Goal: Information Seeking & Learning: Learn about a topic

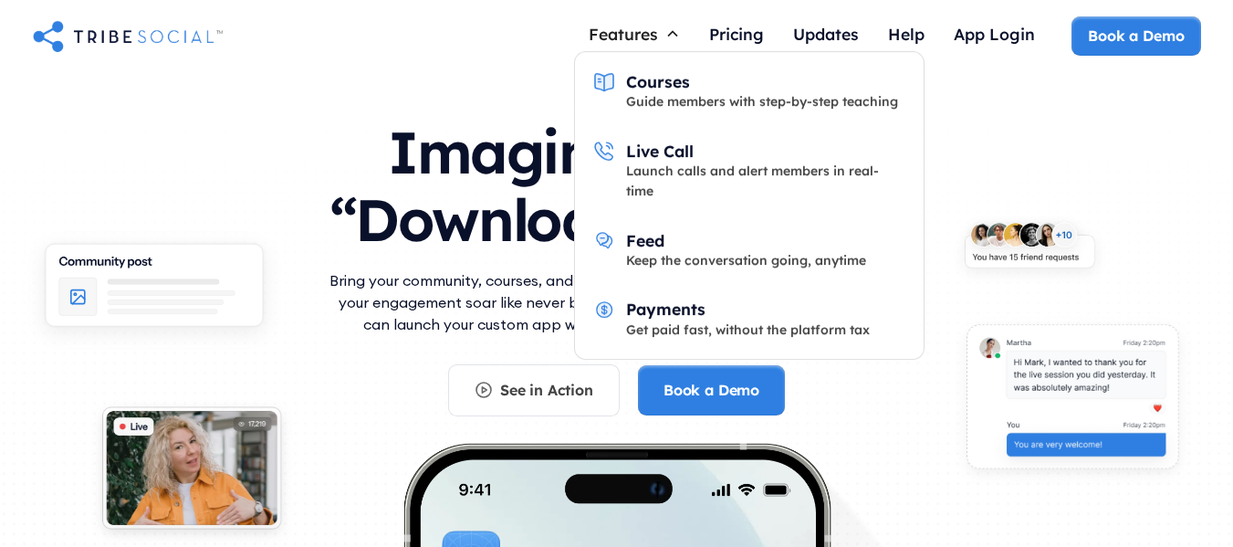
click at [603, 39] on div "Features" at bounding box center [623, 34] width 69 height 20
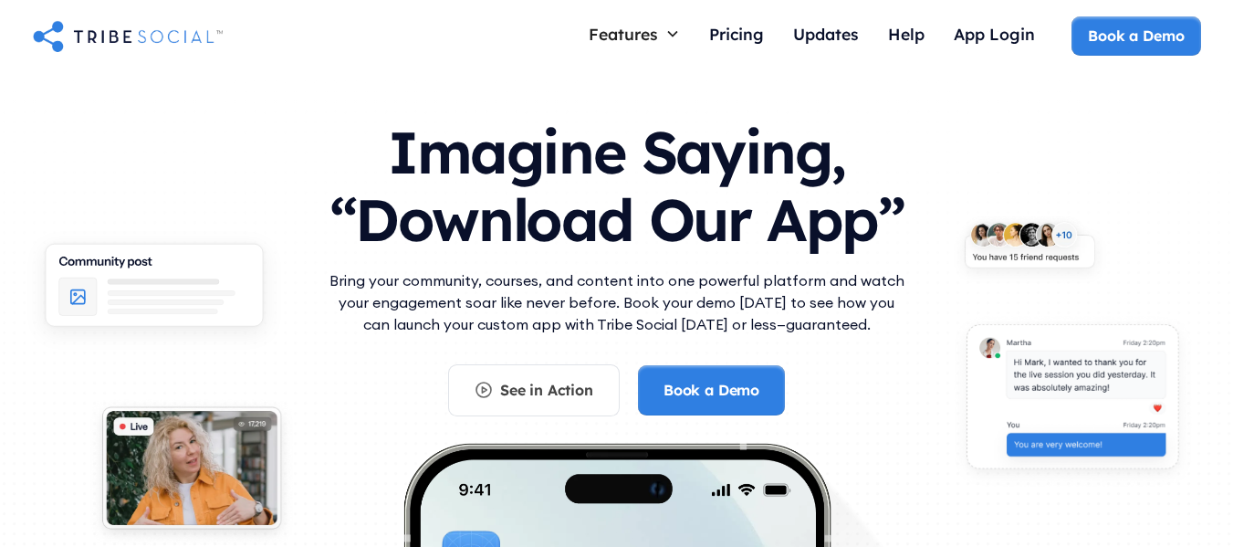
click at [606, 38] on div "Features" at bounding box center [623, 34] width 69 height 20
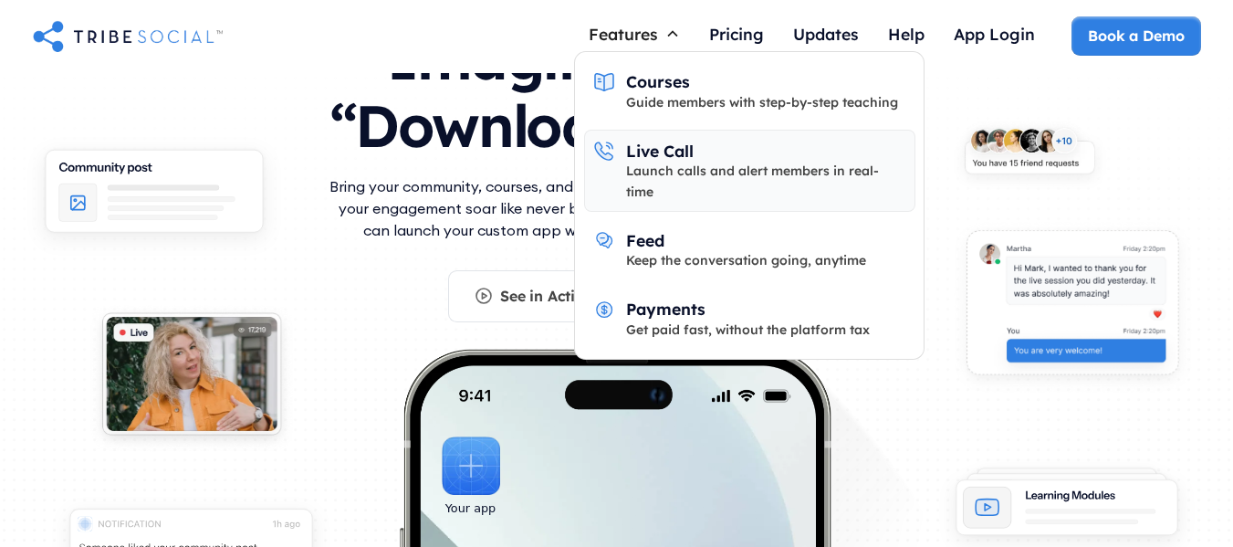
scroll to position [183, 0]
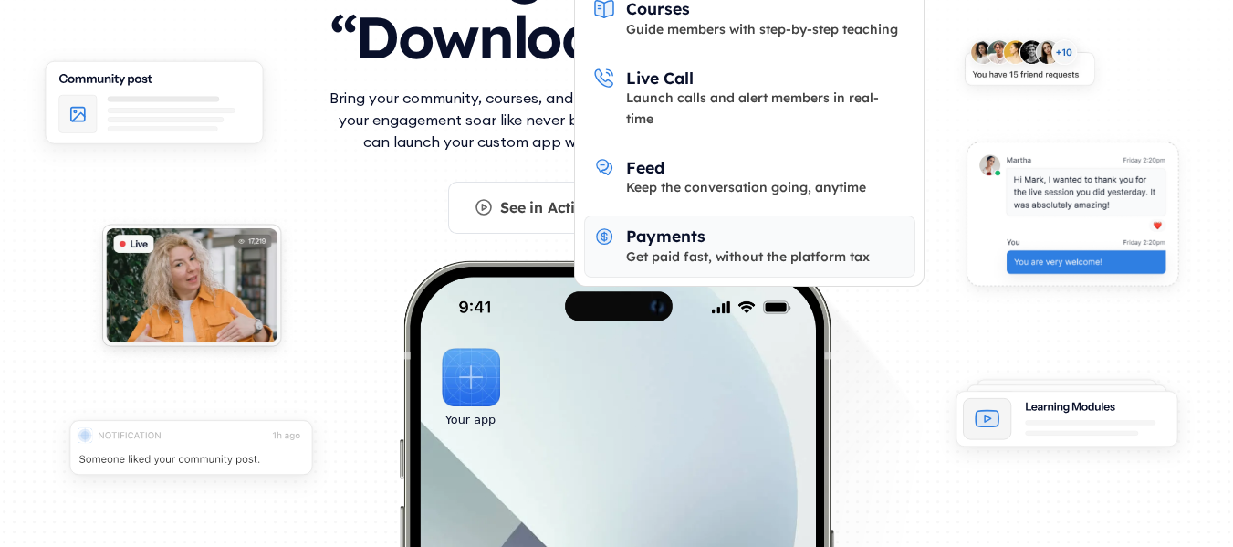
click at [666, 225] on div "Payments" at bounding box center [665, 235] width 79 height 20
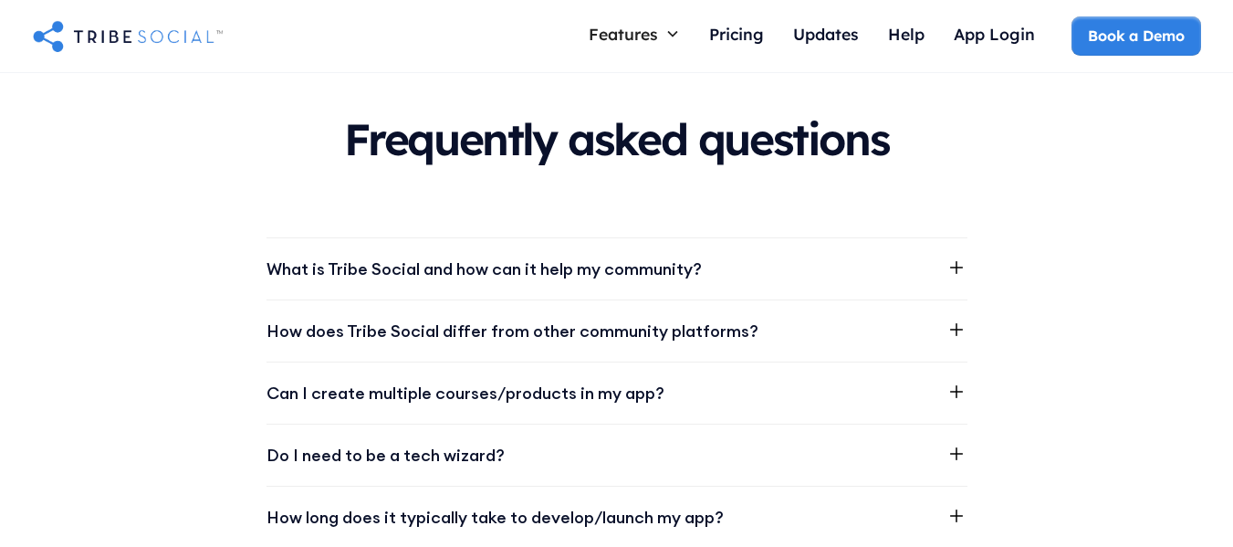
scroll to position [2830, 0]
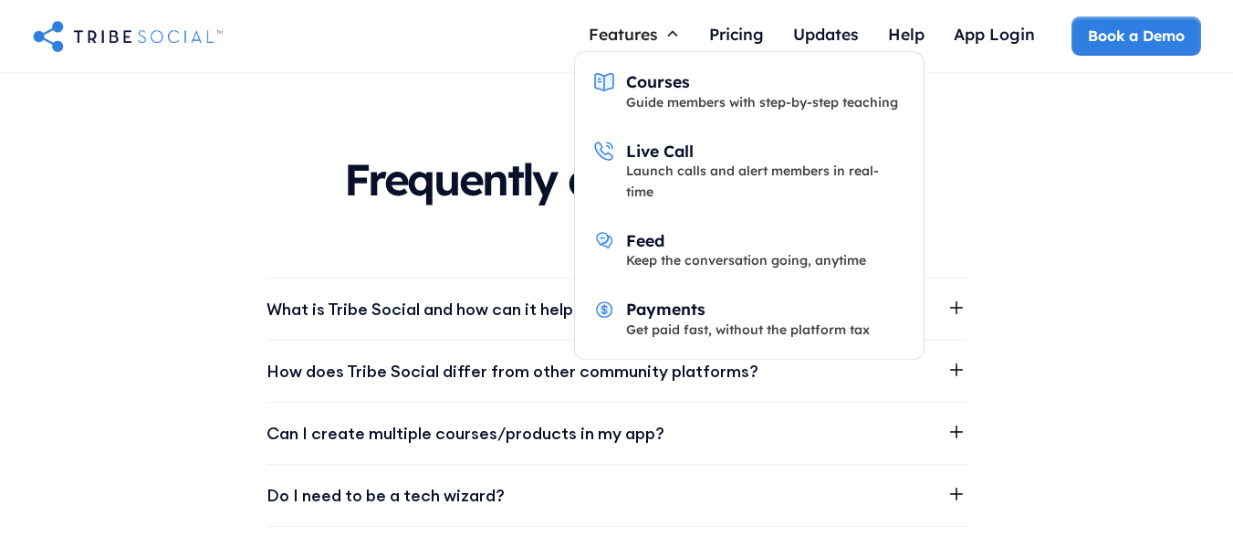
click at [605, 29] on div "Features" at bounding box center [623, 34] width 69 height 20
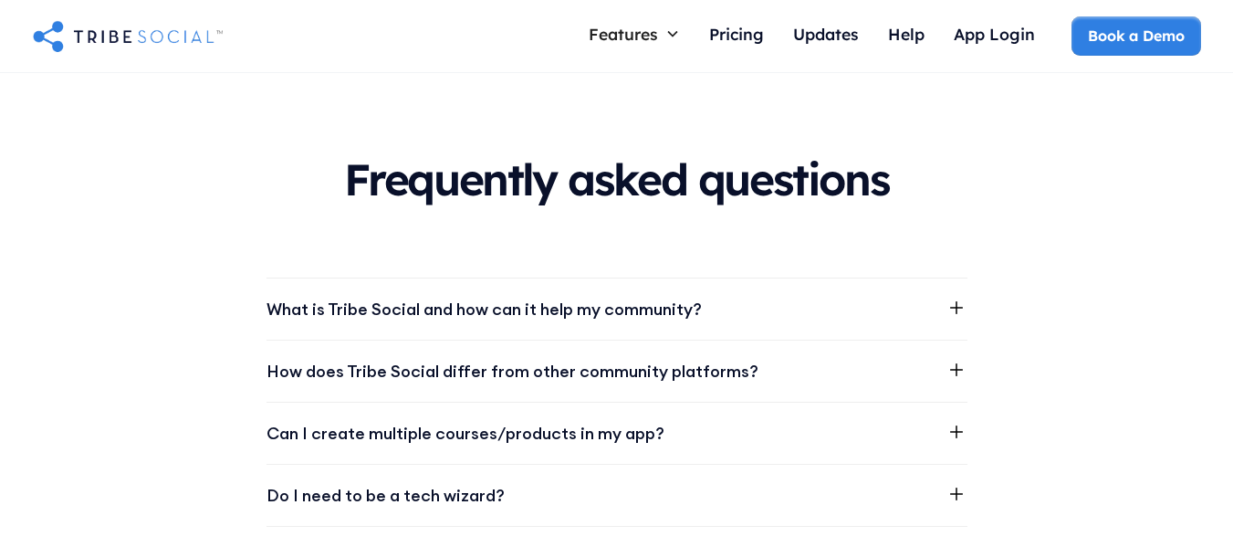
click at [605, 29] on div "Features" at bounding box center [623, 34] width 69 height 20
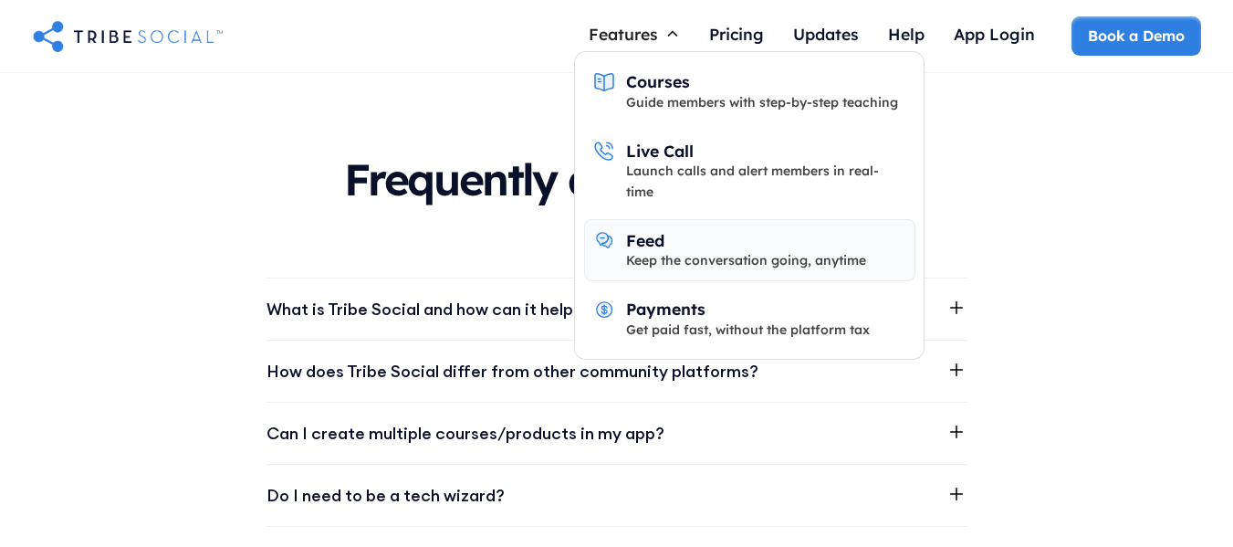
click at [623, 219] on link "Feed Keep the conversation going, anytime" at bounding box center [749, 250] width 331 height 62
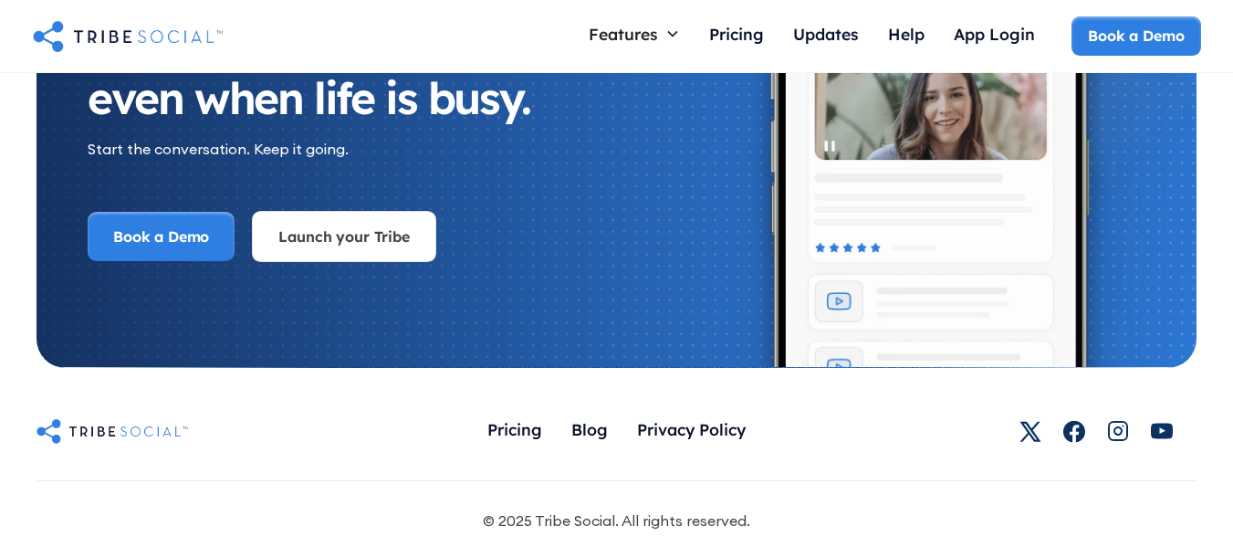
scroll to position [4037, 0]
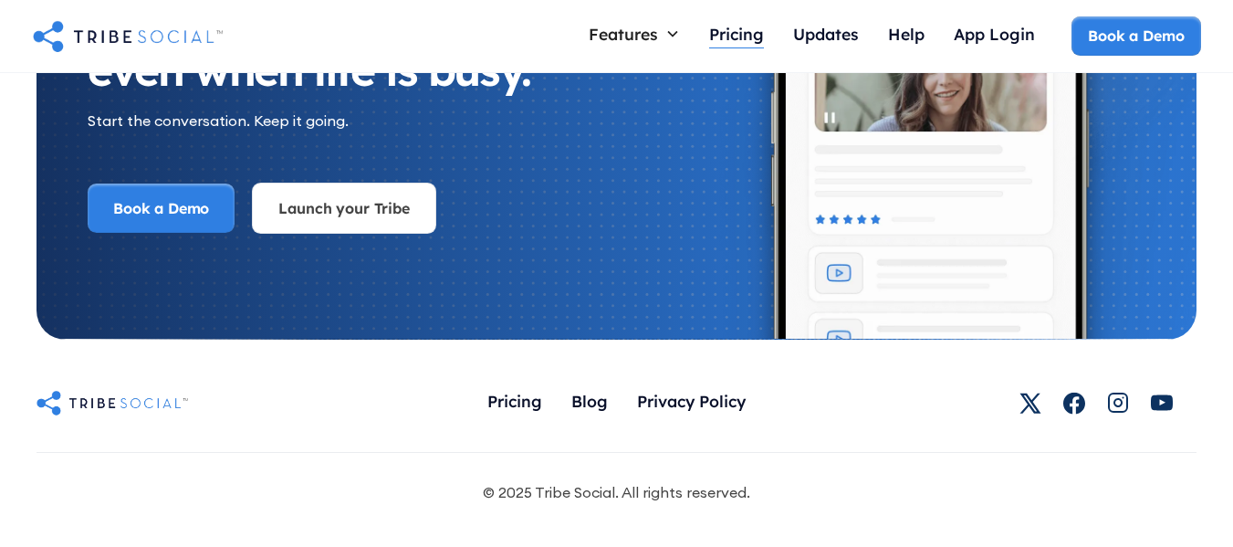
click at [742, 37] on div "Pricing" at bounding box center [736, 34] width 55 height 20
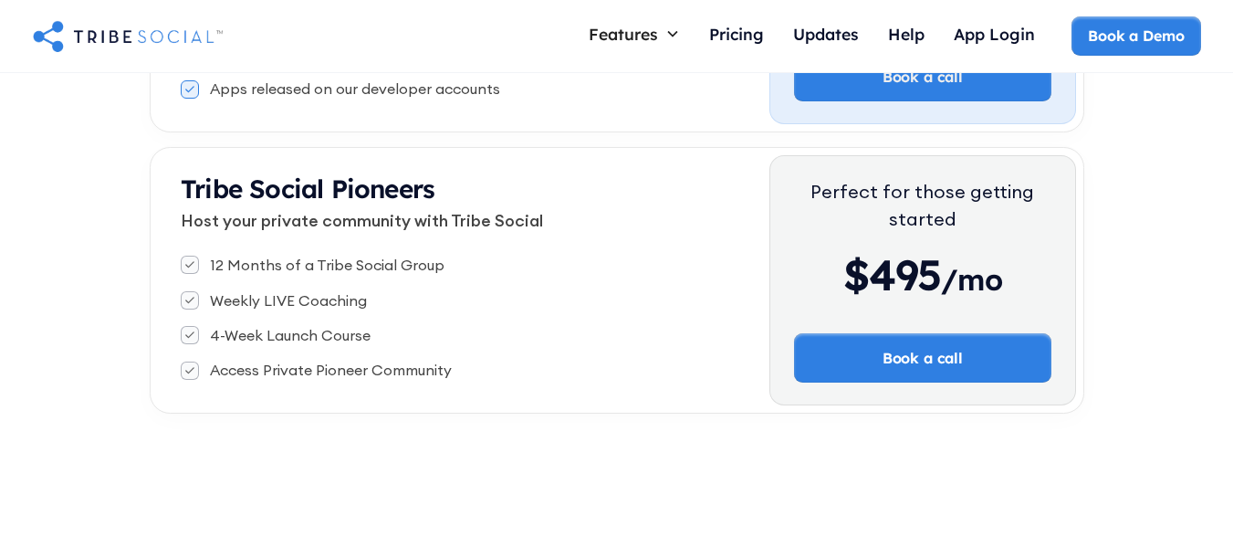
scroll to position [548, 0]
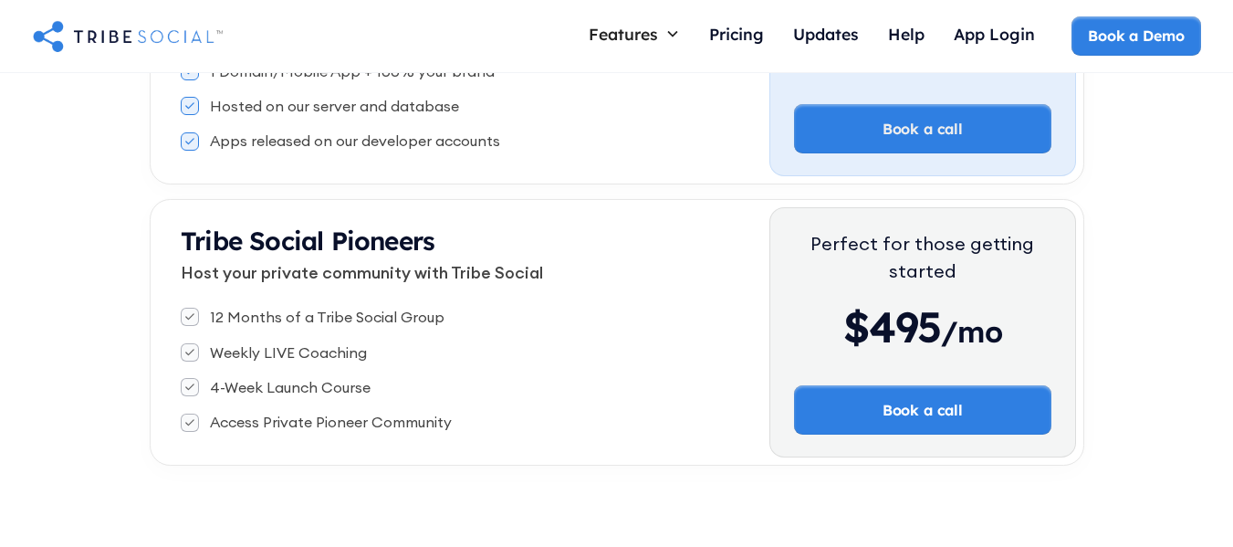
click at [197, 318] on div at bounding box center [190, 317] width 18 height 18
click at [195, 318] on div at bounding box center [190, 317] width 18 height 18
click at [191, 353] on icon at bounding box center [189, 352] width 9 height 7
click at [183, 383] on div at bounding box center [190, 387] width 18 height 18
click at [199, 416] on div "Access Private Pioneer Community" at bounding box center [475, 422] width 589 height 20
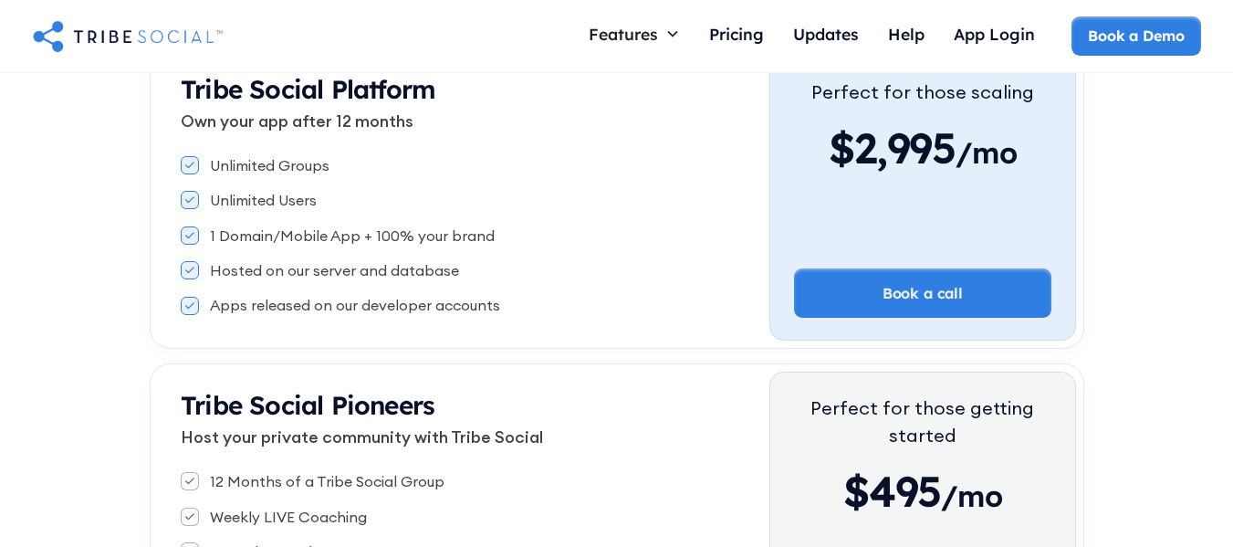
scroll to position [365, 0]
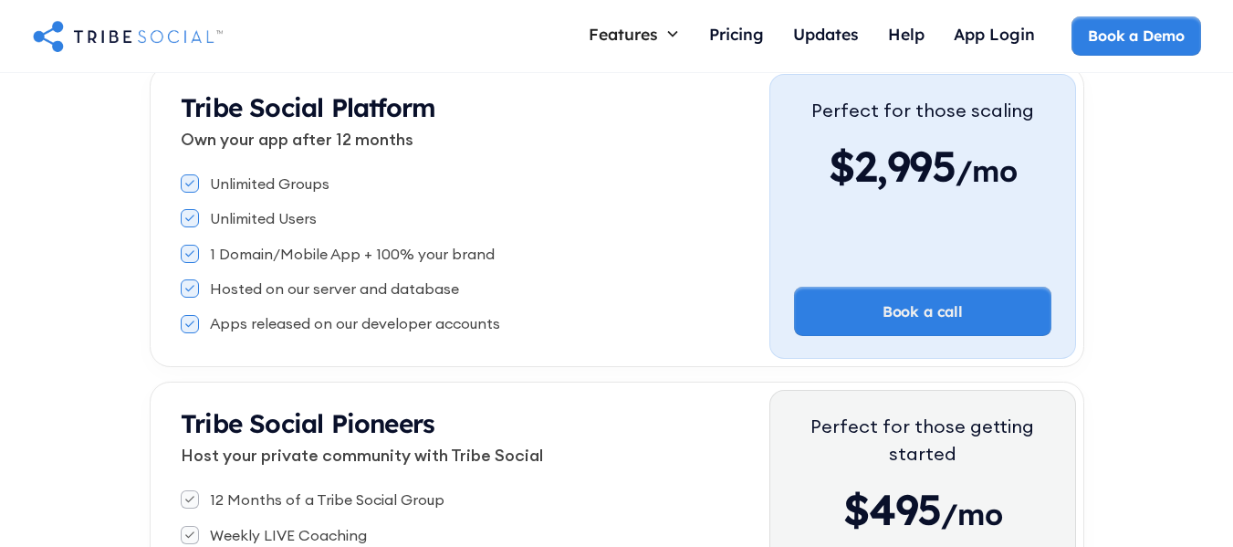
click at [177, 326] on div "Tribe Social Platform Own your app after 12 months Unlimited Groups Unlimited U…" at bounding box center [464, 216] width 613 height 285
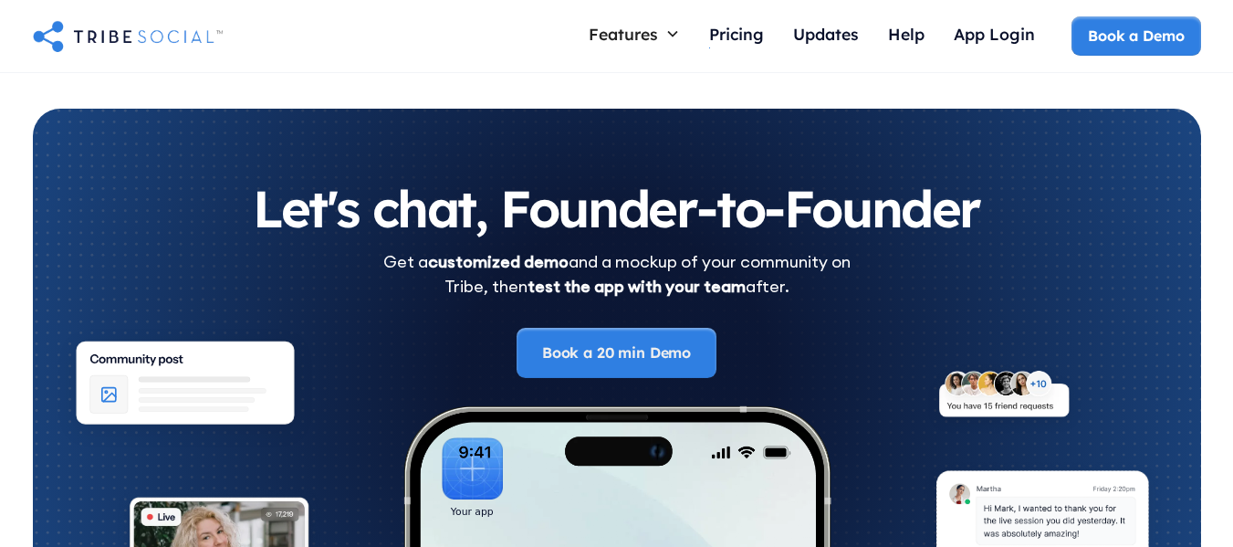
scroll to position [2937, 0]
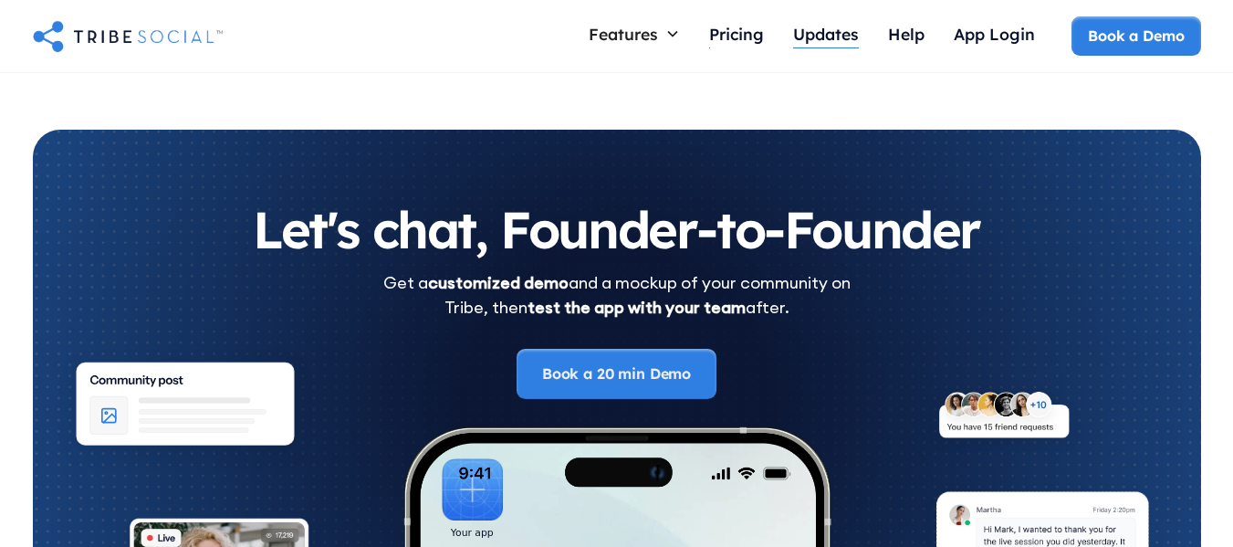
click at [855, 42] on div "Updates" at bounding box center [826, 34] width 66 height 20
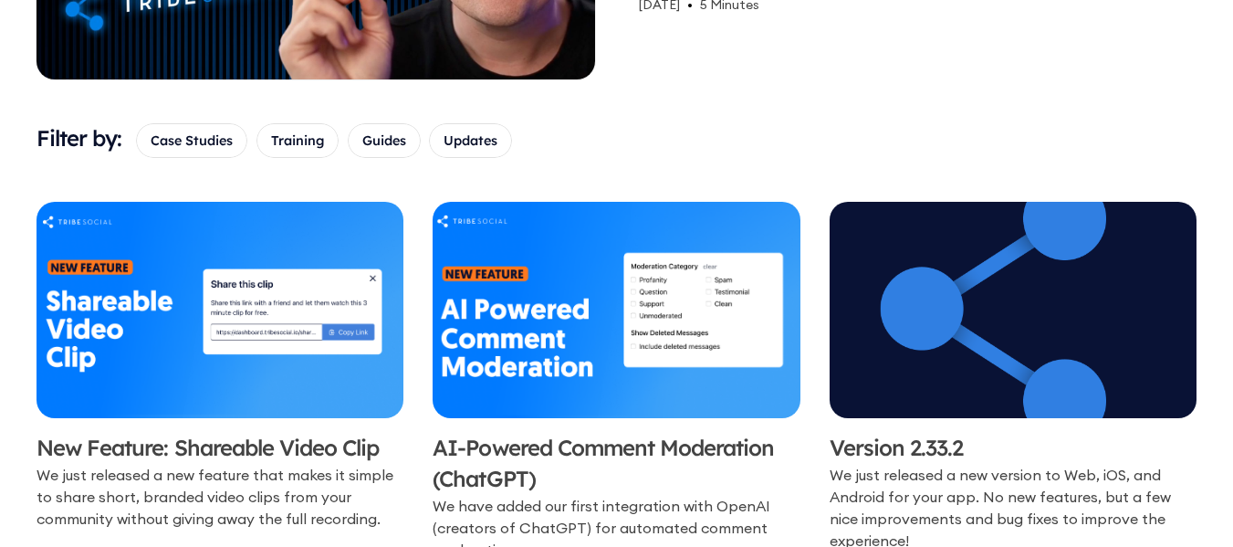
scroll to position [639, 0]
